Goal: Task Accomplishment & Management: Manage account settings

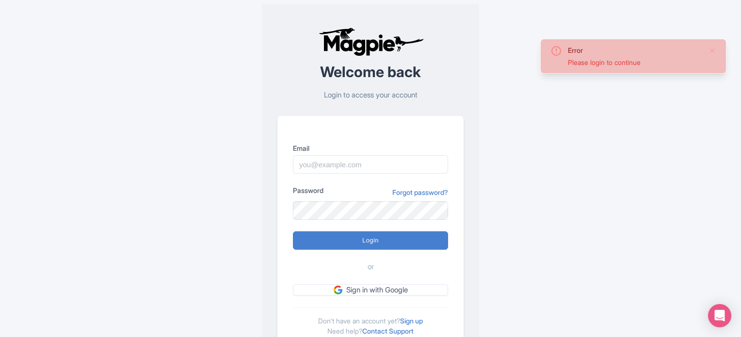
drag, startPoint x: 0, startPoint y: 0, endPoint x: 526, endPoint y: 197, distance: 561.4
click at [526, 197] on div "Error Please login to continue Welcome back Login to access your account Email …" at bounding box center [370, 189] width 621 height 379
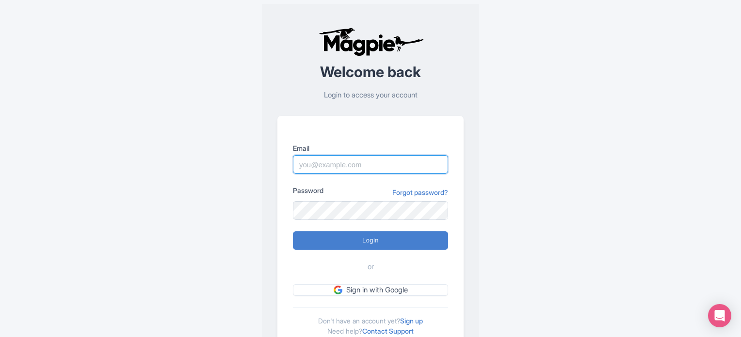
click at [351, 160] on input "Email" at bounding box center [370, 164] width 155 height 18
paste input "[PERSON_NAME][EMAIL_ADDRESS][DOMAIN_NAME]"
type input "[PERSON_NAME][EMAIL_ADDRESS][DOMAIN_NAME]"
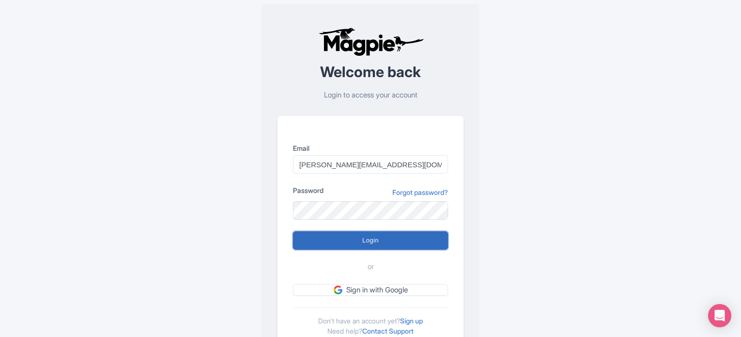
click at [370, 239] on input "Login" at bounding box center [370, 240] width 155 height 18
type input "Logging in..."
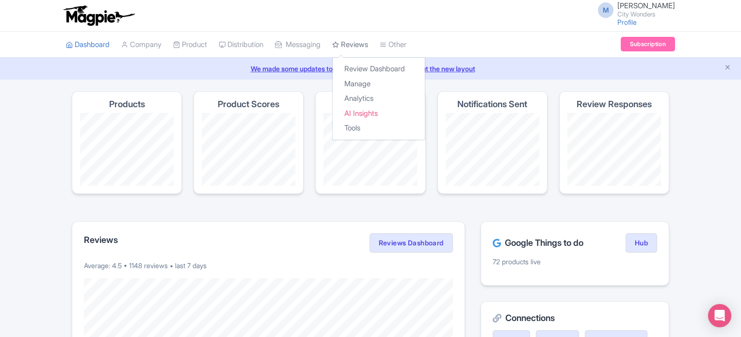
click at [339, 45] on icon at bounding box center [335, 44] width 7 height 7
click at [361, 66] on link "Review Dashboard" at bounding box center [379, 69] width 92 height 15
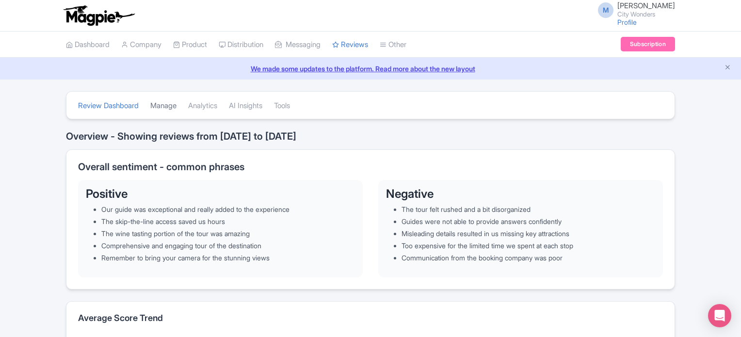
click at [175, 107] on link "Manage" at bounding box center [163, 106] width 26 height 27
click at [168, 105] on link "Manage" at bounding box center [163, 106] width 26 height 27
